Goal: Navigation & Orientation: Find specific page/section

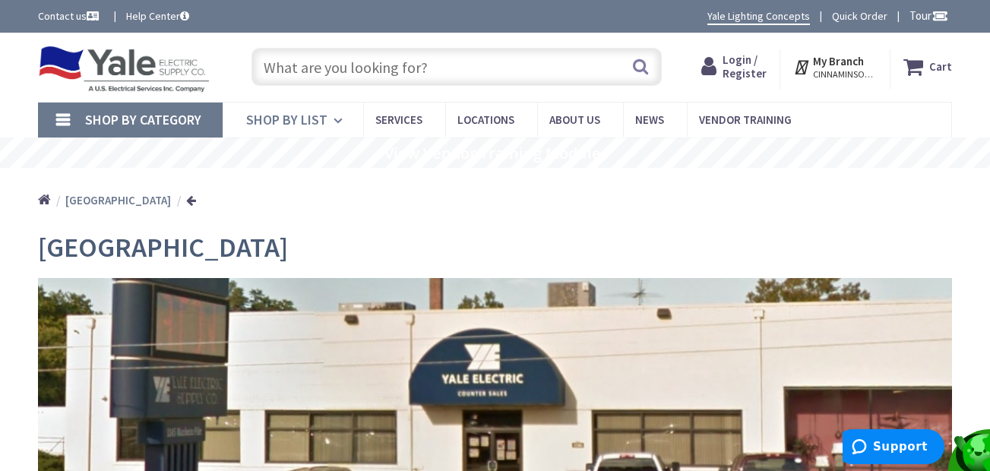
click at [320, 118] on span "Shop By List" at bounding box center [286, 119] width 81 height 17
click at [491, 121] on span "Locations" at bounding box center [485, 119] width 57 height 14
